Goal: Task Accomplishment & Management: Use online tool/utility

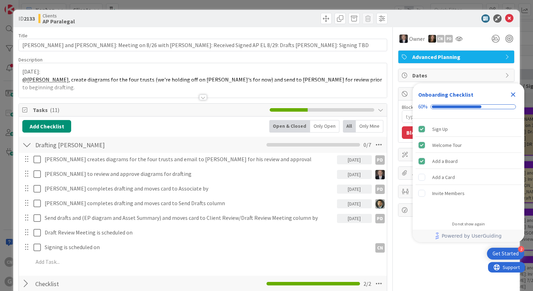
click at [265, 96] on icon "Close Checklist" at bounding box center [513, 94] width 5 height 5
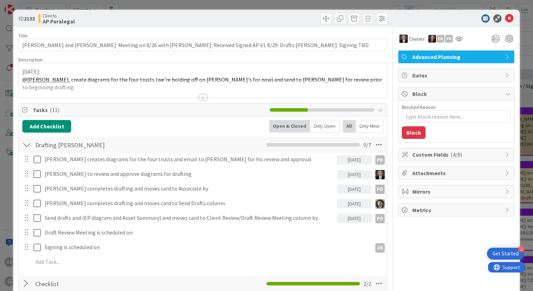
drag, startPoint x: 201, startPoint y: 95, endPoint x: 5, endPoint y: 53, distance: 200.1
click at [201, 95] on div at bounding box center [203, 98] width 8 height 6
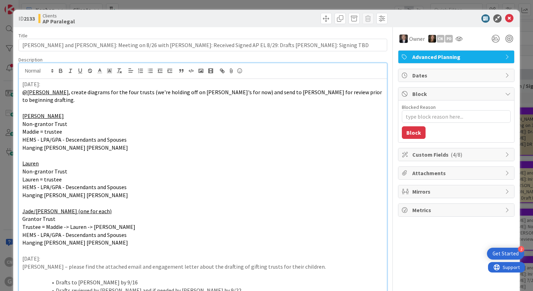
click at [21, 82] on div "9/8/25: @Paul , create diagrams for the four trusts (we're holding off on Drew'…" at bounding box center [203, 210] width 368 height 262
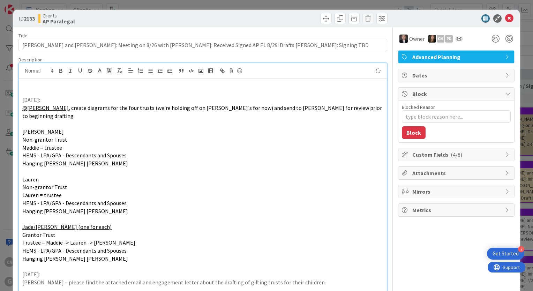
click at [31, 88] on p at bounding box center [202, 92] width 361 height 8
type textarea "x"
drag, startPoint x: 504, startPoint y: 19, endPoint x: 489, endPoint y: 39, distance: 25.2
click at [265, 19] on icon at bounding box center [509, 18] width 8 height 8
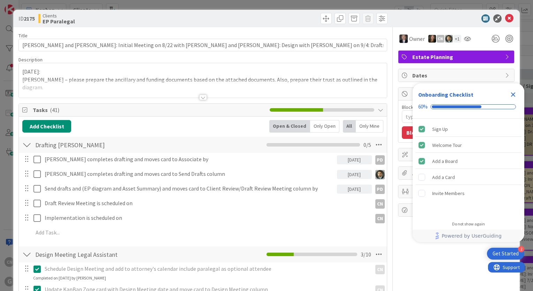
click at [513, 95] on icon "Close Checklist" at bounding box center [513, 94] width 5 height 5
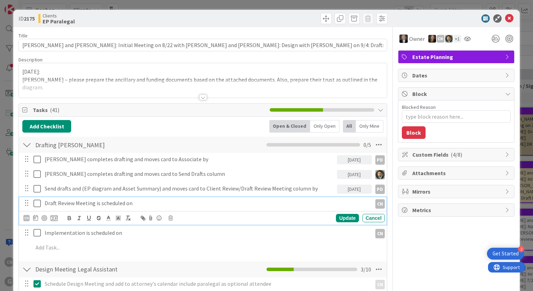
click at [143, 202] on p "Draft Review Meeting is scheduled on" at bounding box center [207, 203] width 325 height 8
type textarea "x"
click at [203, 96] on div at bounding box center [203, 98] width 8 height 6
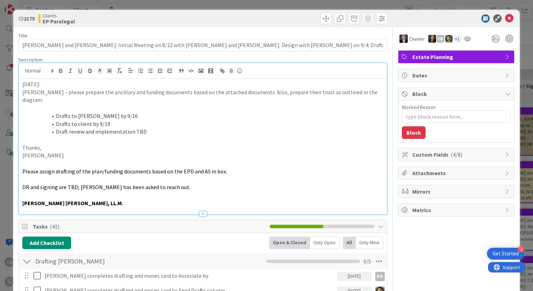
type textarea "x"
click at [198, 136] on p at bounding box center [202, 140] width 361 height 8
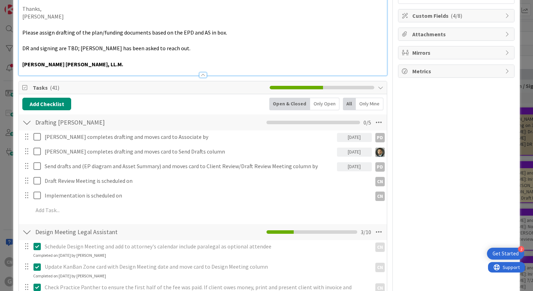
scroll to position [139, 0]
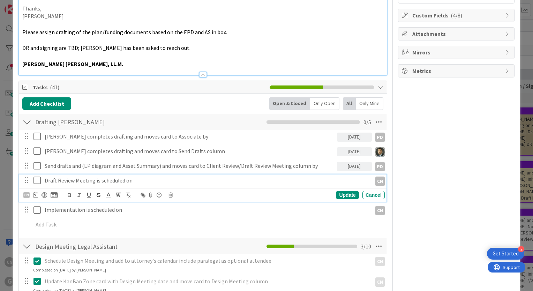
click at [148, 177] on p "Draft Review Meeting is scheduled on" at bounding box center [207, 181] width 325 height 8
click at [34, 192] on icon at bounding box center [35, 195] width 5 height 6
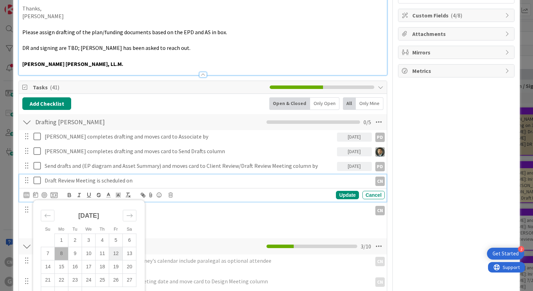
click at [116, 248] on td "12" at bounding box center [116, 253] width 14 height 13
type input "09/12/2025"
type textarea "x"
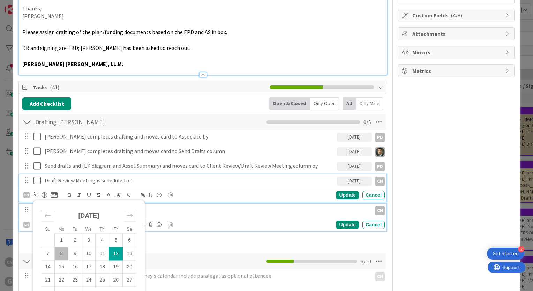
click at [221, 206] on p "Implementation is scheduled on" at bounding box center [207, 210] width 325 height 8
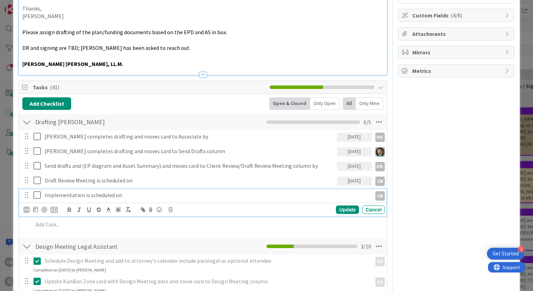
scroll to position [124, 0]
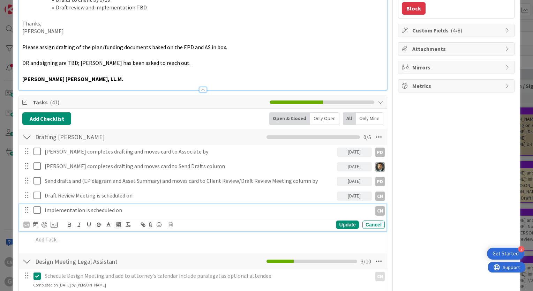
click at [149, 206] on p "Implementation is scheduled on" at bounding box center [207, 210] width 325 height 8
click at [35, 222] on icon at bounding box center [35, 225] width 5 height 6
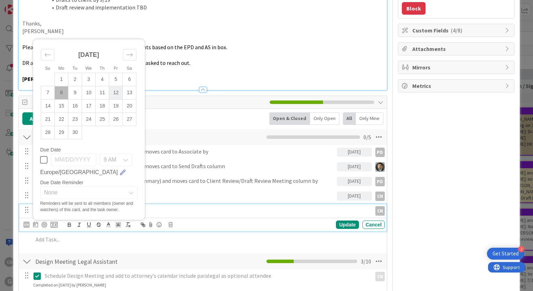
click at [118, 86] on td "12" at bounding box center [116, 92] width 14 height 13
type input "09/12/2025"
click at [117, 86] on td "12" at bounding box center [116, 92] width 14 height 13
type textarea "x"
click at [339, 221] on div "Update" at bounding box center [347, 225] width 23 height 8
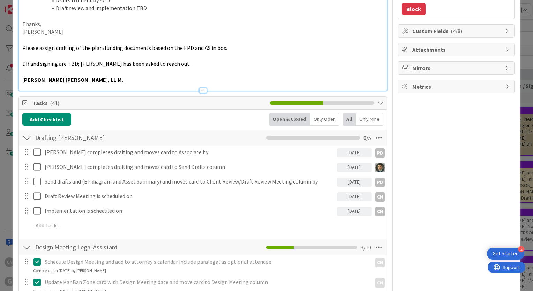
scroll to position [124, 0]
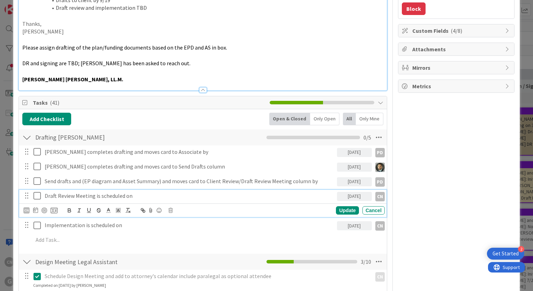
click at [145, 192] on p "Draft Review Meeting is scheduled on" at bounding box center [190, 196] width 290 height 8
click at [340, 192] on div "09/12/2025" at bounding box center [354, 196] width 35 height 9
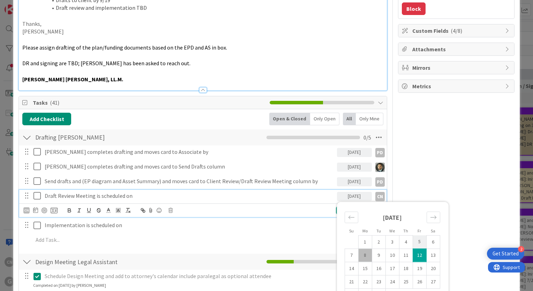
click at [414, 235] on td "5" at bounding box center [420, 241] width 14 height 13
type input "09/05/2025"
type textarea "x"
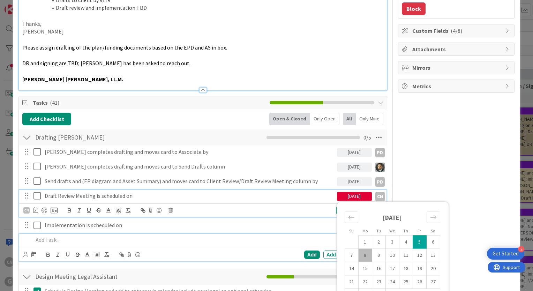
click at [260, 234] on div at bounding box center [207, 240] width 355 height 12
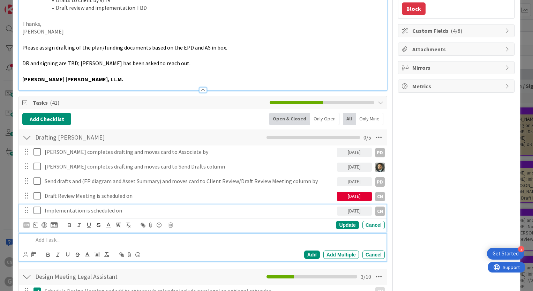
click at [219, 213] on div "Implementation is scheduled on 09/12/2025 CN CN Su Mo Tu We Th Fr Sa August 202…" at bounding box center [202, 218] width 367 height 28
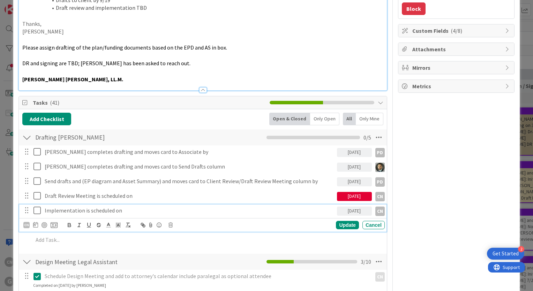
click at [352, 192] on div "09/05/2025" at bounding box center [354, 196] width 35 height 9
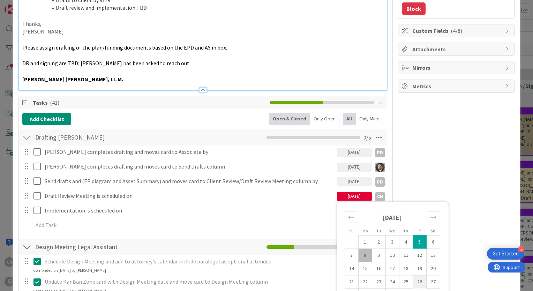
click at [416, 275] on td "26" at bounding box center [420, 281] width 14 height 13
type input "[DATE]"
type textarea "x"
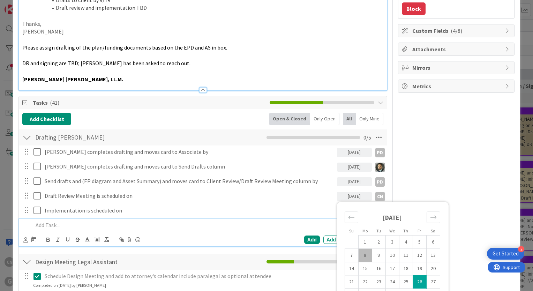
click at [283, 219] on div at bounding box center [207, 225] width 355 height 12
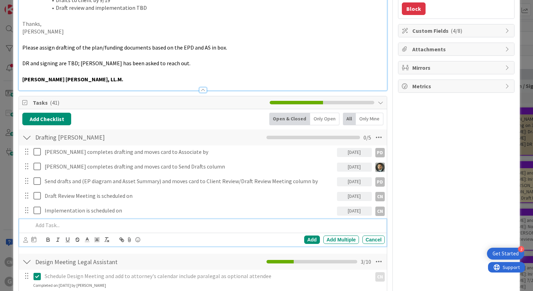
click at [352, 207] on div "09/12/2025" at bounding box center [354, 211] width 35 height 9
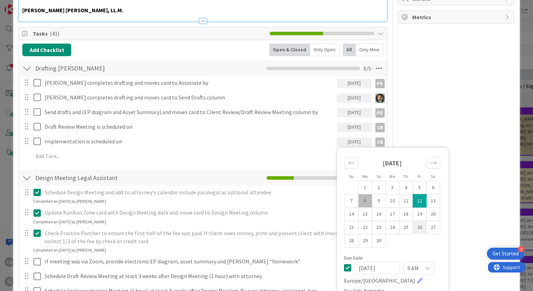
scroll to position [193, 0]
click at [430, 159] on icon "Move forward to switch to the next month." at bounding box center [433, 162] width 7 height 7
click at [413, 180] on td "3" at bounding box center [420, 186] width 14 height 13
type input "[DATE]"
click at [304, 194] on div "Schedule Design Meeting and add to attorney's calendar include paralegal as opt…" at bounding box center [202, 195] width 367 height 18
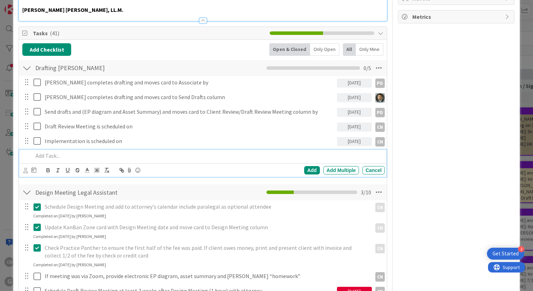
click at [210, 152] on p at bounding box center [207, 156] width 349 height 8
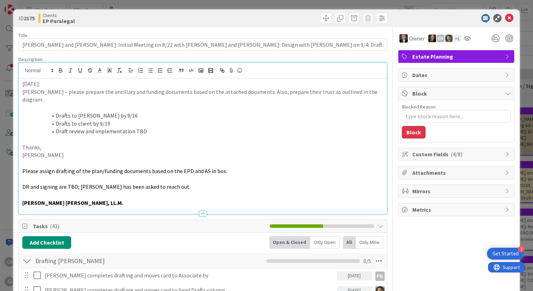
scroll to position [0, 0]
type textarea "x"
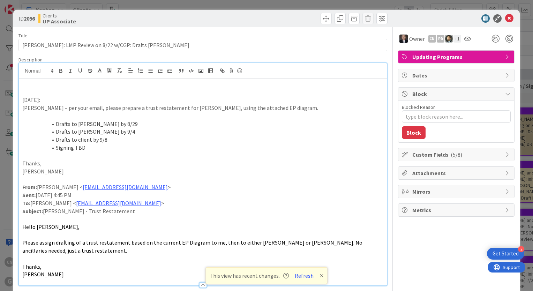
click at [320, 277] on icon at bounding box center [322, 276] width 4 height 6
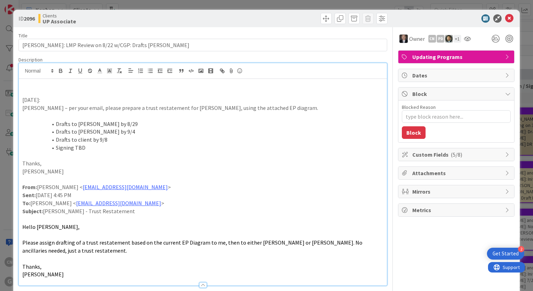
type textarea "x"
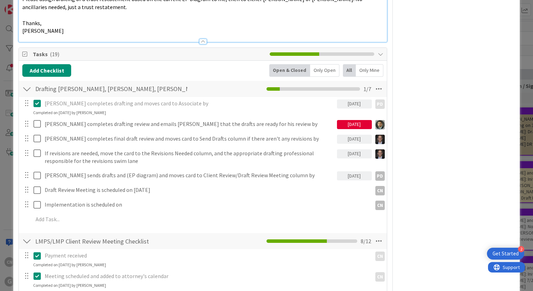
scroll to position [244, 0]
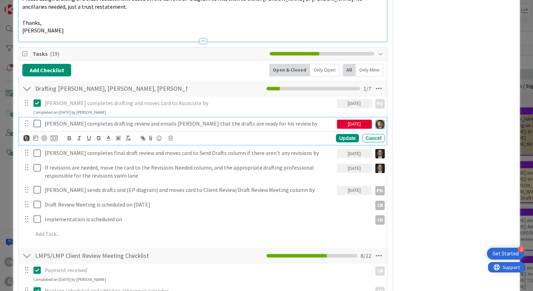
click at [216, 124] on p "Chris completes drafting review and emails Joel that the drafts are ready for h…" at bounding box center [190, 124] width 290 height 8
click at [274, 124] on p "Chris completes drafting review and emails Joel that the drafts are ready for h…" at bounding box center [190, 124] width 290 height 8
click at [499, 168] on div "Owner CN PD + 1 Updating Programs Dates Block Blocked Reason 0 / 256 Block Cust…" at bounding box center [456, 273] width 117 height 980
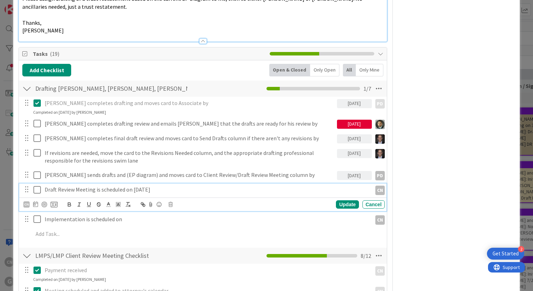
click at [172, 189] on p "Draft Review Meeting is scheduled on 9-15-25" at bounding box center [207, 190] width 325 height 8
click at [459, 190] on div "Owner CN PD + 1 Updating Programs Dates Block Blocked Reason 0 / 256 Block Cust…" at bounding box center [456, 273] width 117 height 980
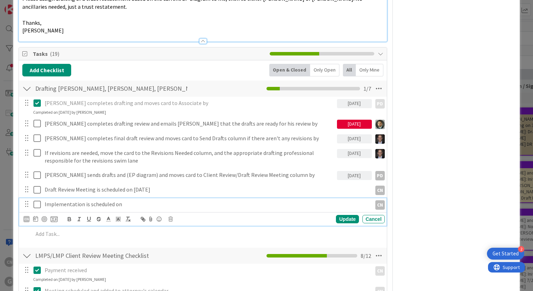
click at [137, 206] on p "Implementation is scheduled on" at bounding box center [207, 204] width 325 height 8
click at [456, 210] on div "Owner CN PD + 1 Updating Programs Dates Block Blocked Reason 0 / 256 Block Cust…" at bounding box center [456, 273] width 117 height 980
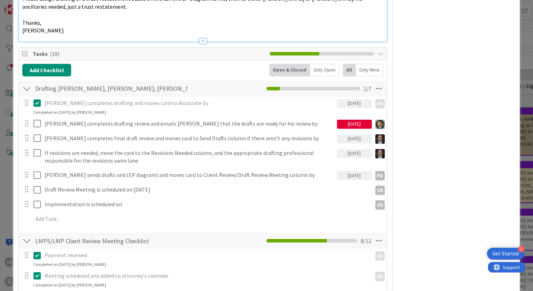
type textarea "x"
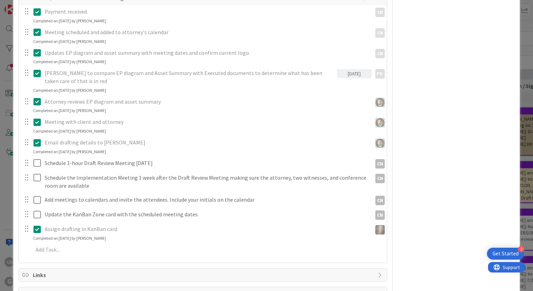
scroll to position [488, 0]
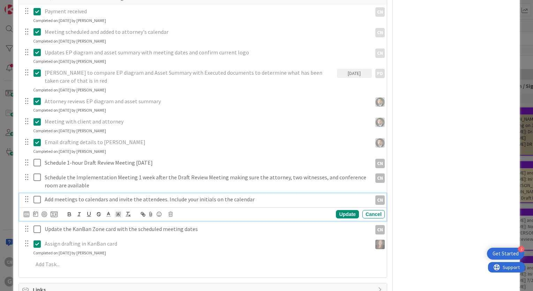
click at [166, 198] on p "Add meetings to calendars and invite the attendees. Include your initials on th…" at bounding box center [207, 199] width 325 height 8
click at [447, 207] on div "Owner CN PD + 1 Updating Programs Dates Block Blocked Reason 0 / 256 Block Cust…" at bounding box center [456, 29] width 117 height 980
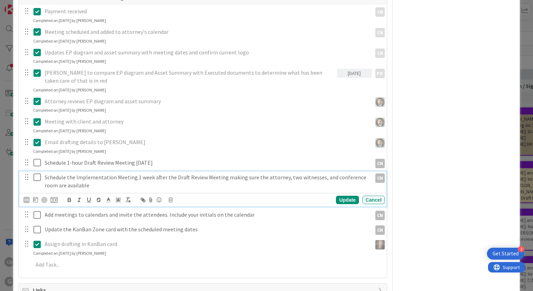
click at [331, 186] on p "Schedule the Implementation Meeting 1 week after the Draft Review Meeting makin…" at bounding box center [207, 181] width 325 height 16
click at [445, 191] on div "Owner CN PD + 1 Updating Programs Dates Block Blocked Reason 0 / 256 Block Cust…" at bounding box center [456, 29] width 117 height 981
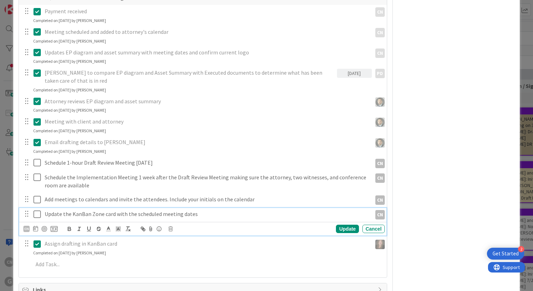
click at [194, 214] on p "Update the KanBan Zone card with the scheduled meeting dates" at bounding box center [207, 214] width 325 height 8
click at [456, 192] on div "Owner CN PD + 1 Updating Programs Dates Block Blocked Reason 0 / 256 Block Cust…" at bounding box center [456, 29] width 117 height 980
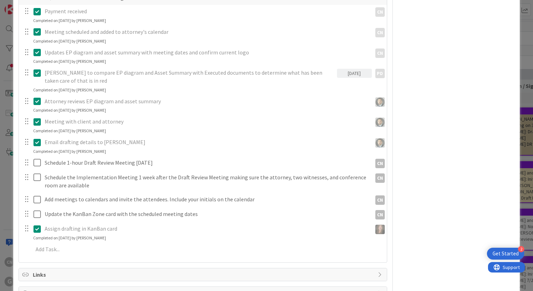
click at [449, 208] on div "Owner CN PD + 1 Updating Programs Dates Block Blocked Reason 0 / 256 Block Cust…" at bounding box center [456, 21] width 117 height 965
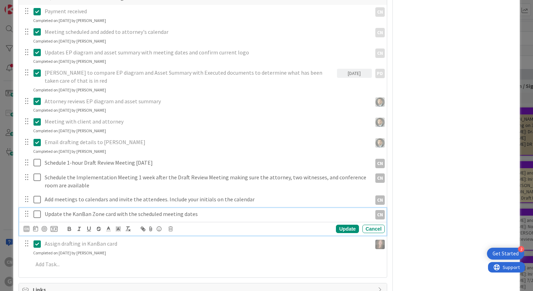
click at [221, 210] on p "Update the KanBan Zone card with the scheduled meeting dates" at bounding box center [207, 214] width 325 height 8
click at [430, 204] on div "Owner CN PD + 1 Updating Programs Dates Block Blocked Reason 0 / 256 Block Cust…" at bounding box center [456, 29] width 117 height 980
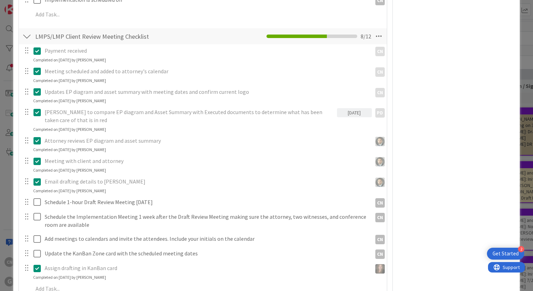
scroll to position [448, 0]
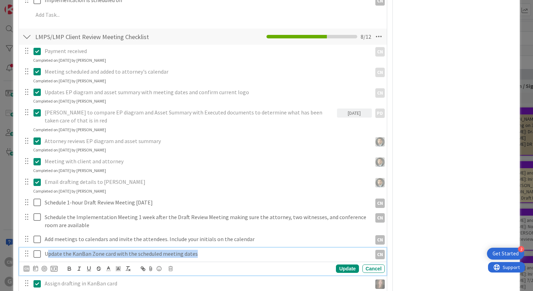
drag, startPoint x: 48, startPoint y: 256, endPoint x: 204, endPoint y: 248, distance: 156.2
click at [204, 248] on div "Update the KanBan Zone card with the scheduled meeting dates" at bounding box center [207, 254] width 330 height 12
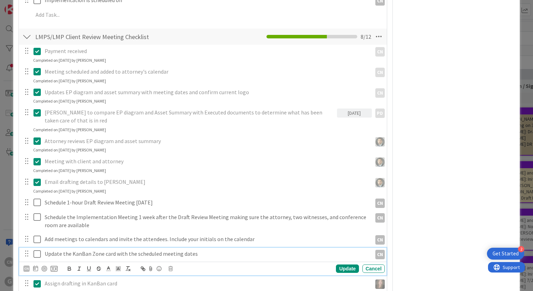
click at [447, 235] on div "Owner CN PD + 1 Updating Programs Dates Block Blocked Reason 0 / 256 Block Cust…" at bounding box center [456, 69] width 117 height 980
click at [205, 253] on p "Update the KanBan Zone card with the scheduled meeting dates" at bounding box center [207, 254] width 325 height 8
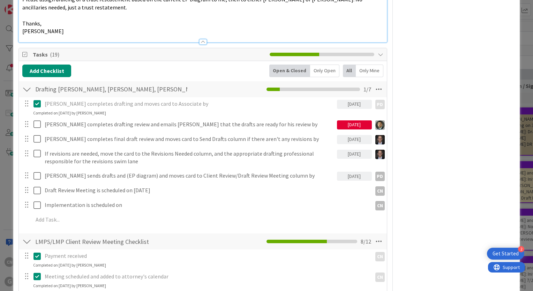
scroll to position [244, 0]
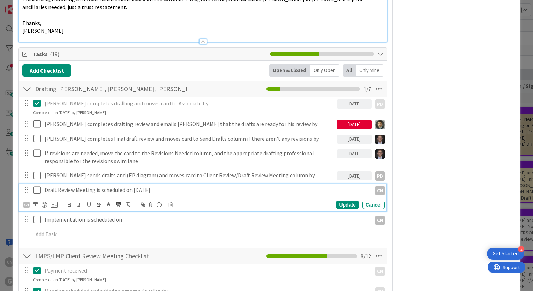
click at [161, 190] on p "Draft Review Meeting is scheduled on 9-15-25" at bounding box center [207, 190] width 325 height 8
click at [434, 189] on div "Owner CN PD + 1 Updating Programs Dates Block Blocked Reason 0 / 256 Block Cust…" at bounding box center [456, 274] width 117 height 980
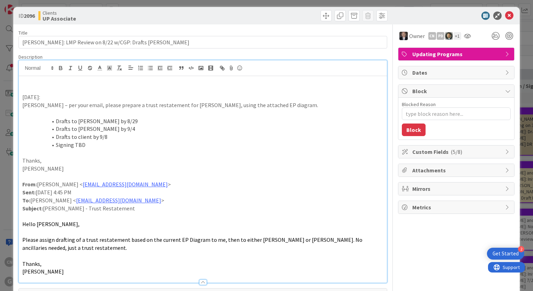
scroll to position [0, 0]
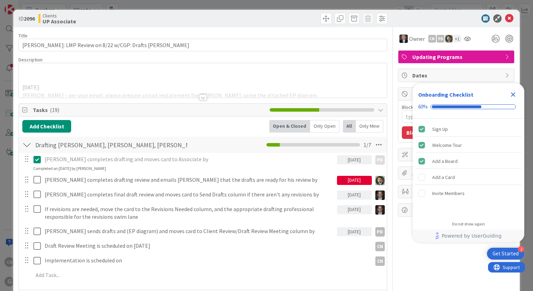
click at [199, 98] on div at bounding box center [203, 98] width 8 height 6
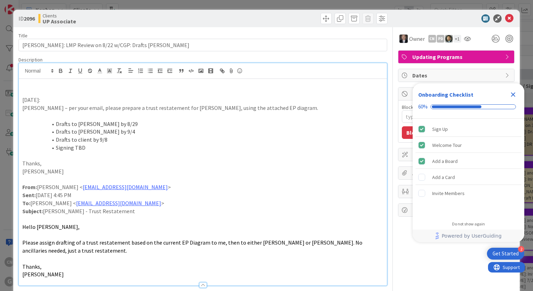
type textarea "x"
click at [516, 95] on icon "Close Checklist" at bounding box center [513, 94] width 8 height 8
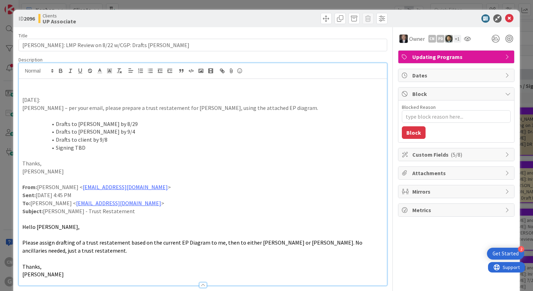
drag, startPoint x: 92, startPoint y: 94, endPoint x: 82, endPoint y: 96, distance: 10.3
click at [91, 94] on p at bounding box center [202, 92] width 361 height 8
drag, startPoint x: 282, startPoint y: 122, endPoint x: 533, endPoint y: 120, distance: 250.9
click at [533, 124] on html "2 Get Started CN G Kanban Clients 1x 2x 3x 23 Waiting to be scheduled Add Card.…" at bounding box center [266, 145] width 533 height 291
click at [241, 135] on li "Drafts to Joel by 9/4" at bounding box center [207, 132] width 353 height 8
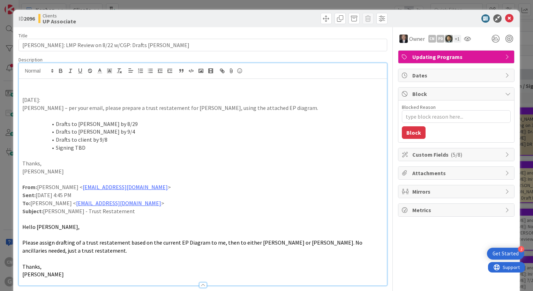
drag, startPoint x: 131, startPoint y: 115, endPoint x: 151, endPoint y: 114, distance: 20.2
click at [150, 115] on p at bounding box center [202, 116] width 361 height 8
click at [505, 19] on icon at bounding box center [509, 18] width 8 height 8
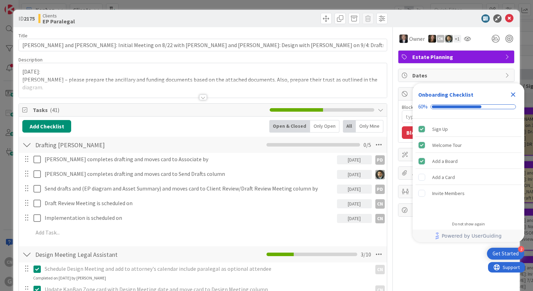
click at [513, 96] on icon "Close Checklist" at bounding box center [513, 94] width 5 height 5
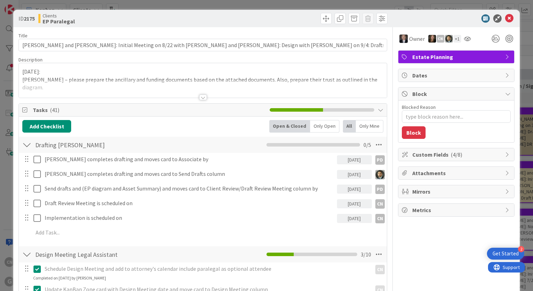
click at [203, 98] on div at bounding box center [203, 98] width 8 height 6
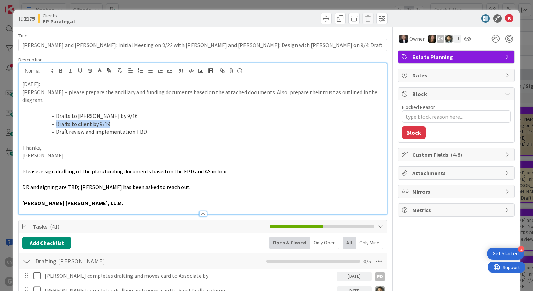
drag, startPoint x: 55, startPoint y: 116, endPoint x: 124, endPoint y: 119, distance: 68.8
click at [124, 120] on li "Drafts to client by 9/19" at bounding box center [207, 124] width 353 height 8
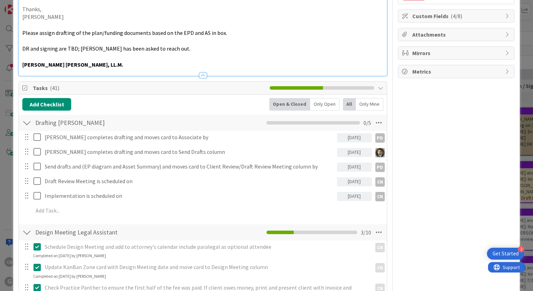
scroll to position [139, 0]
type textarea "x"
